Goal: Check status: Check status

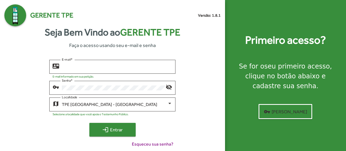
type input "**********"
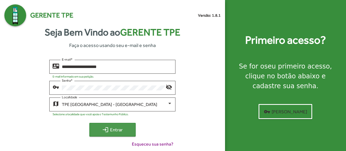
click at [104, 132] on mat-icon "login" at bounding box center [105, 129] width 7 height 7
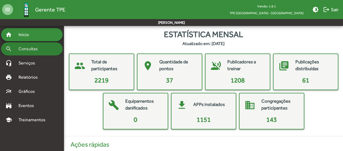
click at [28, 46] on span "Consultas" at bounding box center [30, 49] width 30 height 7
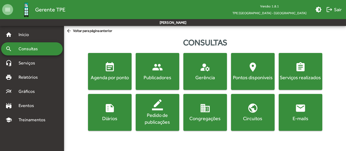
click at [112, 70] on mat-icon "event_note" at bounding box center [109, 67] width 11 height 11
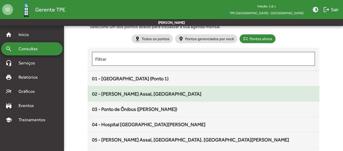
scroll to position [55, 0]
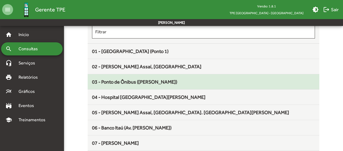
click at [149, 86] on mat-list-item "03 - Ponto de Ônibus ([PERSON_NAME])" at bounding box center [204, 81] width 232 height 15
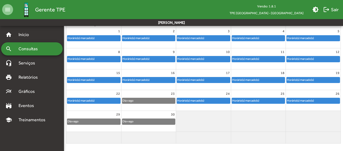
scroll to position [75, 0]
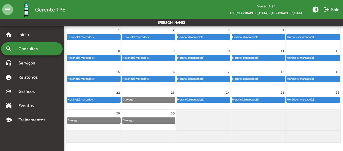
click at [315, 99] on div "Horário(s) marcado(s)" at bounding box center [301, 99] width 28 height 5
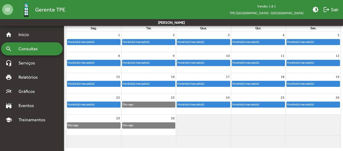
scroll to position [75, 0]
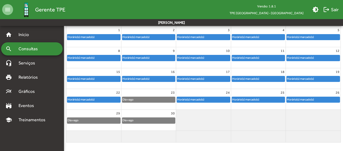
click at [312, 99] on div "Horário(s) marcado(s)" at bounding box center [301, 99] width 28 height 5
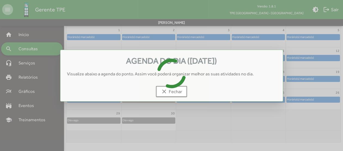
scroll to position [0, 0]
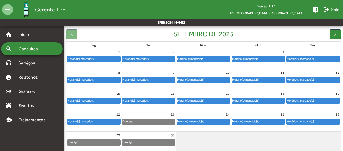
scroll to position [55, 0]
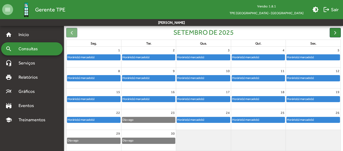
click at [326, 117] on div "Horário(s) marcado(s)" at bounding box center [313, 119] width 53 height 5
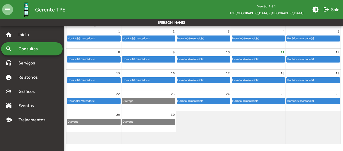
scroll to position [75, 0]
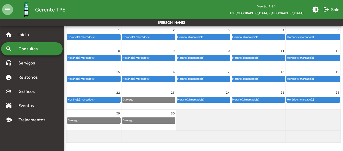
click at [312, 99] on div "Horário(s) marcado(s)" at bounding box center [301, 99] width 28 height 5
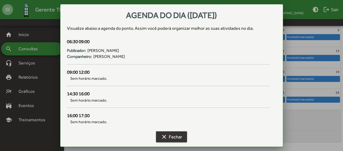
click at [166, 135] on mat-icon "clear" at bounding box center [164, 136] width 7 height 7
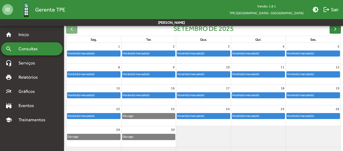
scroll to position [75, 0]
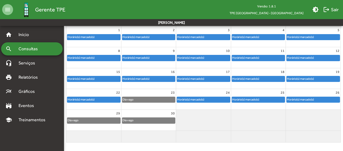
click at [303, 96] on div "Horário(s) marcado(s)" at bounding box center [313, 99] width 55 height 6
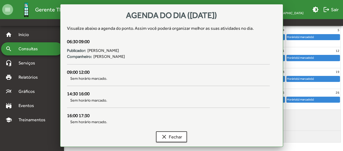
scroll to position [0, 0]
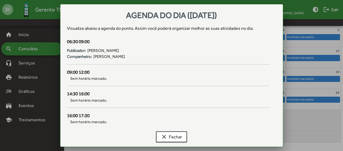
click at [303, 98] on div at bounding box center [171, 75] width 343 height 151
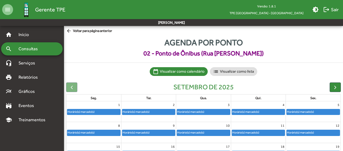
scroll to position [75, 0]
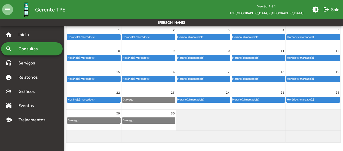
click at [303, 98] on div "Horário(s) marcado(s)" at bounding box center [301, 99] width 28 height 5
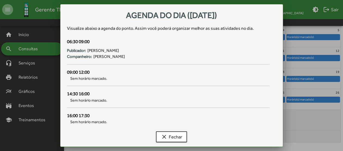
scroll to position [0, 0]
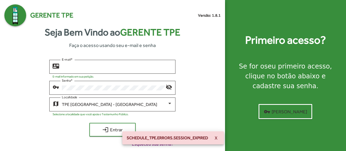
type input "**********"
click at [117, 128] on div "SCHEDULE_TPE.ERRORS.SESSION_EXPIRED X" at bounding box center [173, 138] width 115 height 26
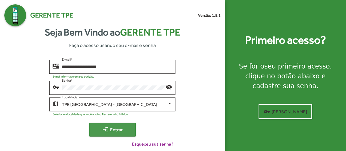
click at [112, 131] on span "login Entrar" at bounding box center [112, 130] width 37 height 10
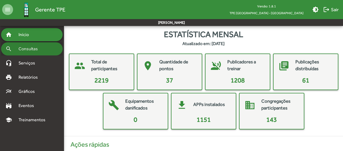
click at [45, 49] on div "search Consultas" at bounding box center [32, 48] width 62 height 13
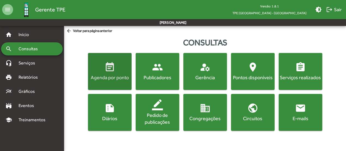
click at [114, 74] on div "Agenda por ponto" at bounding box center [109, 77] width 41 height 7
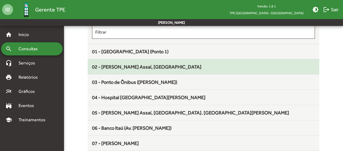
scroll to position [55, 0]
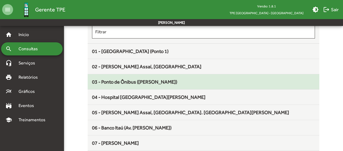
click at [130, 83] on span "03 - Ponto de Ônibus ([PERSON_NAME])" at bounding box center [134, 82] width 85 height 6
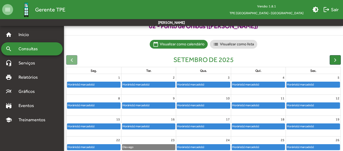
scroll to position [55, 0]
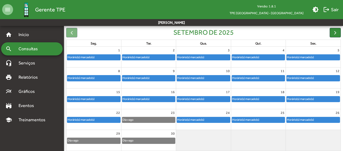
click at [309, 119] on div "Horário(s) marcado(s)" at bounding box center [301, 119] width 28 height 5
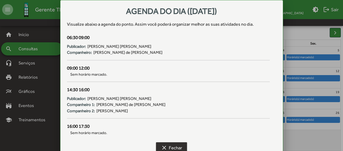
click at [172, 148] on span "clear Fechar" at bounding box center [171, 148] width 21 height 10
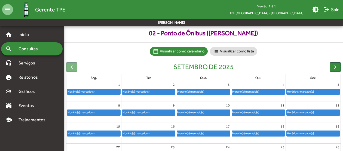
scroll to position [27, 0]
